Goal: Task Accomplishment & Management: Use online tool/utility

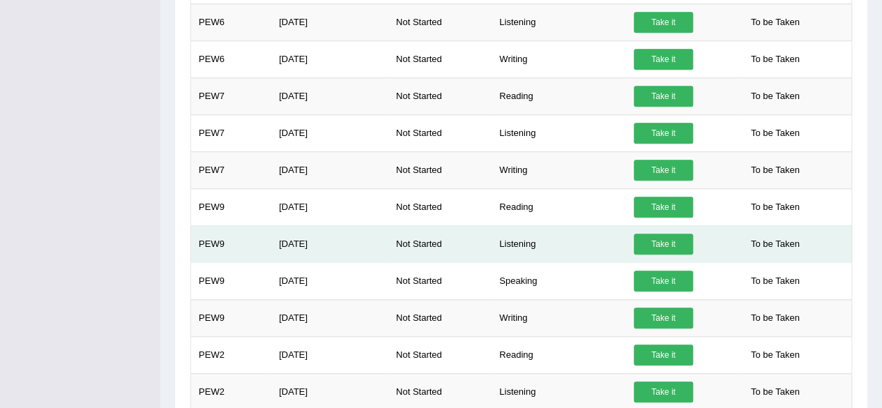
scroll to position [522, 0]
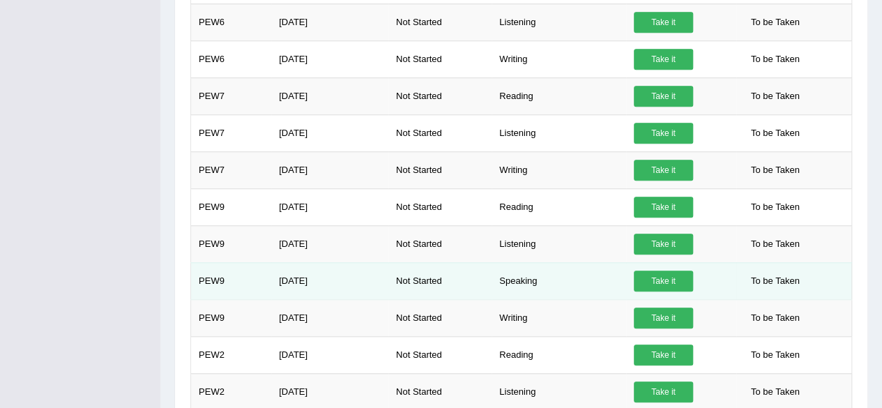
click at [665, 278] on link "Take it" at bounding box center [663, 281] width 59 height 21
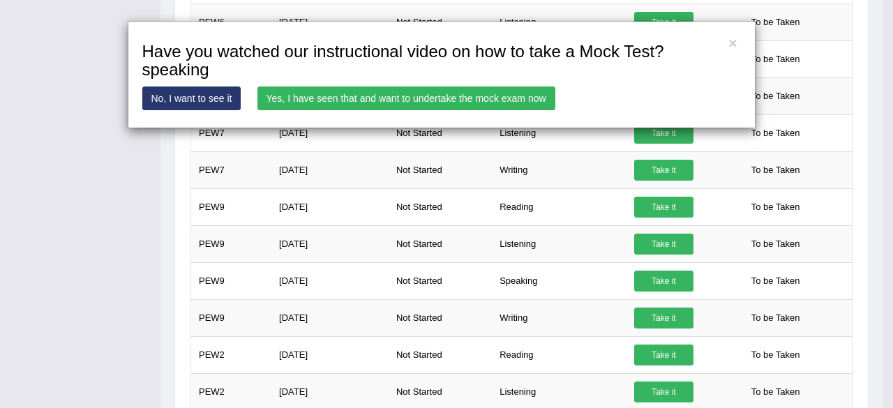
click at [473, 88] on link "Yes, I have seen that and want to undertake the mock exam now" at bounding box center [406, 98] width 298 height 24
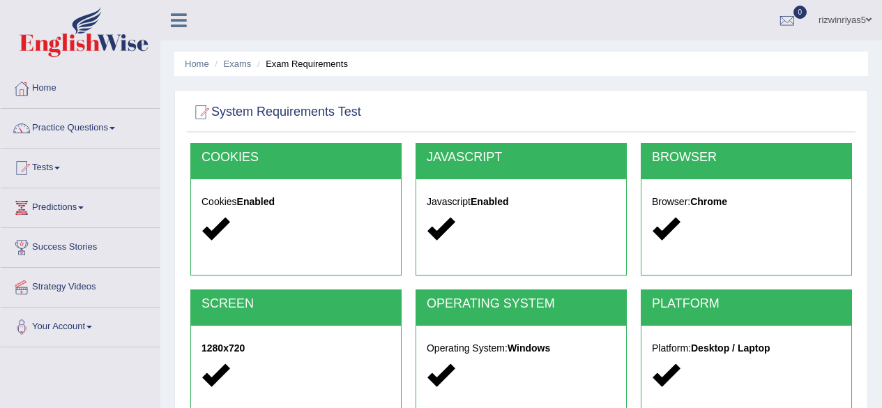
scroll to position [292, 0]
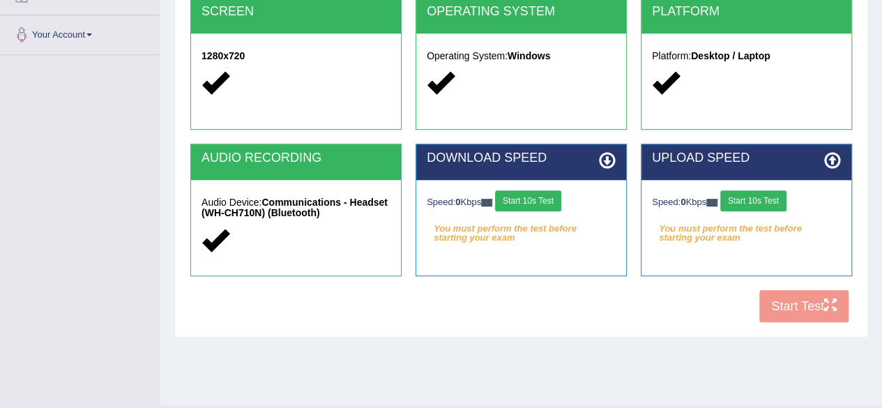
click at [363, 227] on div at bounding box center [296, 241] width 189 height 30
click at [547, 197] on button "Start 10s Test" at bounding box center [528, 200] width 66 height 21
click at [784, 196] on button "Start 10s Test" at bounding box center [753, 200] width 66 height 21
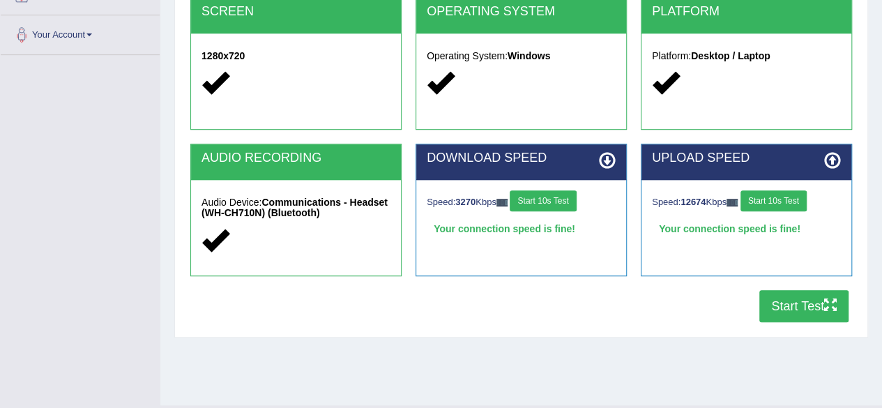
click at [792, 300] on button "Start Test" at bounding box center [803, 306] width 89 height 32
